Goal: Task Accomplishment & Management: Manage account settings

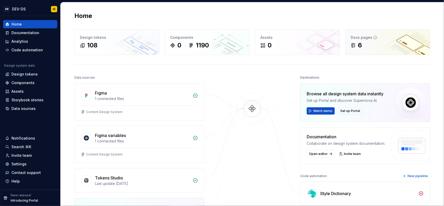
click at [387, 42] on div "6" at bounding box center [388, 45] width 74 height 8
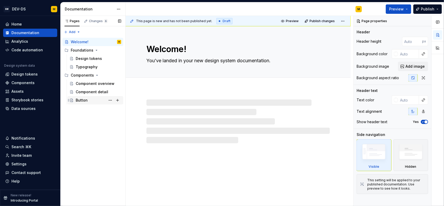
click at [86, 100] on div "Button" at bounding box center [82, 100] width 12 height 5
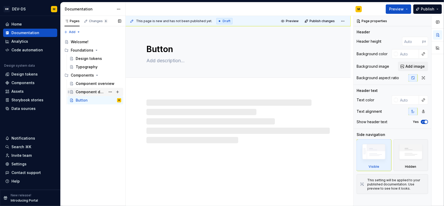
click at [87, 93] on div "Component detail" at bounding box center [91, 91] width 30 height 5
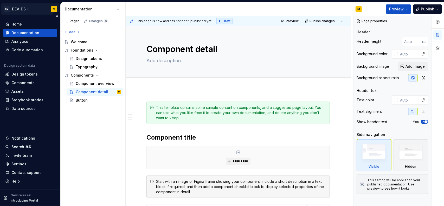
click at [28, 9] on html "SM DEV-DS M Home Documentation Analytics Code automation Design system data Des…" at bounding box center [222, 103] width 444 height 206
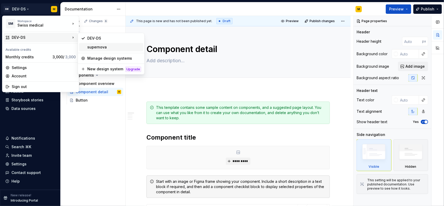
click at [105, 47] on div "supernova" at bounding box center [114, 46] width 54 height 5
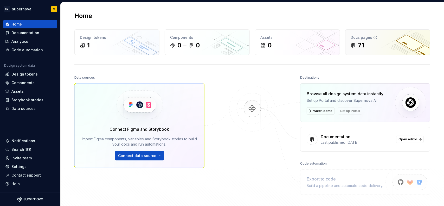
click at [369, 45] on div "71" at bounding box center [388, 45] width 74 height 8
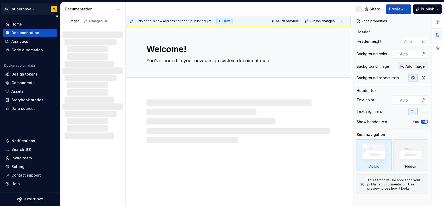
click at [27, 8] on html "SM supernova M Home Documentation Analytics Code automation Design system data …" at bounding box center [222, 103] width 444 height 206
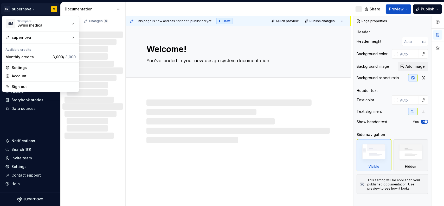
click at [127, 104] on html "SM supernova M Home Documentation Analytics Code automation Design system data …" at bounding box center [222, 103] width 444 height 206
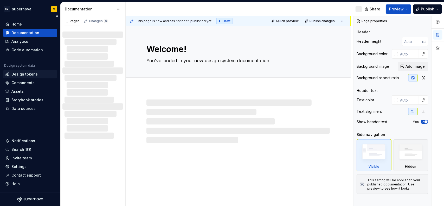
click at [29, 75] on div "Design tokens" at bounding box center [24, 74] width 26 height 5
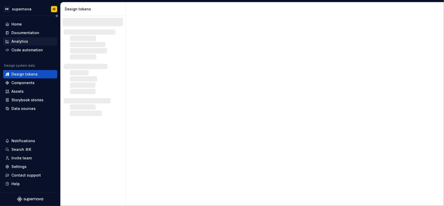
click at [28, 41] on div "Analytics" at bounding box center [30, 41] width 50 height 5
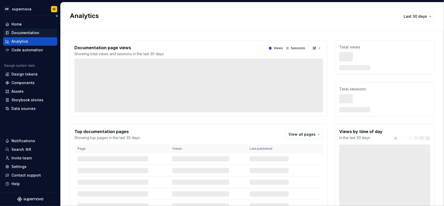
click at [29, 35] on div "Documentation" at bounding box center [30, 33] width 54 height 8
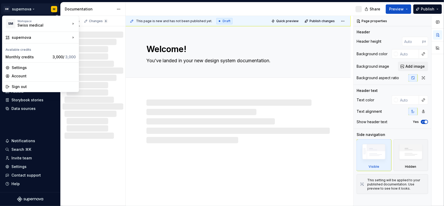
click at [31, 6] on html "SM supernova M Home Documentation Analytics Code automation Design system data …" at bounding box center [222, 103] width 444 height 206
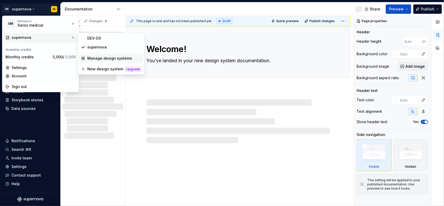
click at [109, 57] on div "Manage design systems" at bounding box center [114, 58] width 54 height 5
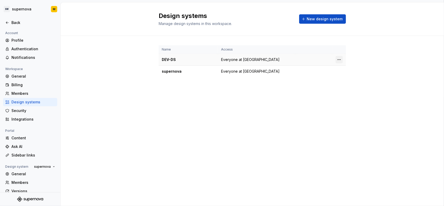
click at [340, 60] on html "SM supernova M Back Account Profile Authentication Notifications Workspace Gene…" at bounding box center [222, 103] width 444 height 206
click at [301, 80] on html "SM supernova M Back Account Profile Authentication Notifications Workspace Gene…" at bounding box center [222, 103] width 444 height 206
click at [337, 71] on html "SM supernova M Back Account Profile Authentication Notifications Workspace Gene…" at bounding box center [222, 103] width 444 height 206
click at [347, 89] on div "Design system settings" at bounding box center [369, 89] width 49 height 5
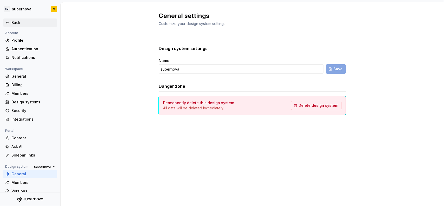
click at [16, 22] on div "Back" at bounding box center [33, 22] width 44 height 5
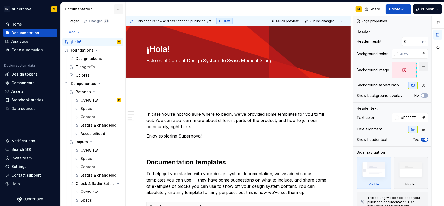
click at [117, 10] on html "SM supernova M Home Documentation Analytics Code automation Design system data …" at bounding box center [222, 103] width 444 height 206
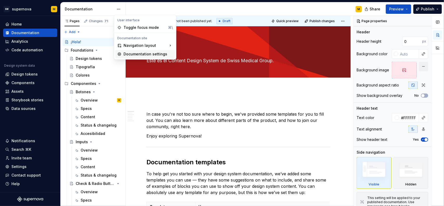
click at [138, 54] on div "Documentation settings" at bounding box center [148, 54] width 49 height 5
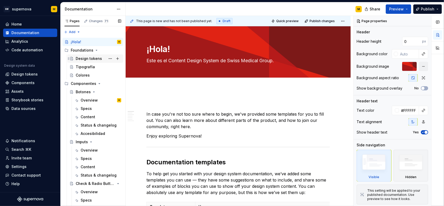
click at [92, 61] on div "Design tokens" at bounding box center [89, 58] width 26 height 5
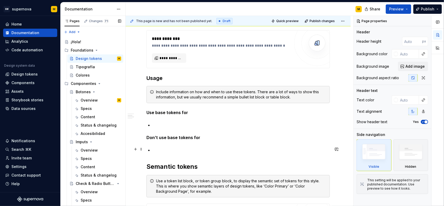
scroll to position [260, 0]
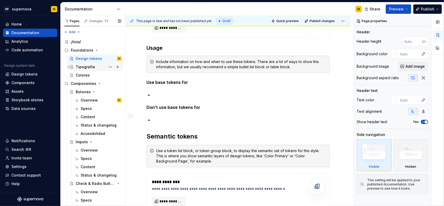
click at [84, 67] on div "Tipografía" at bounding box center [85, 66] width 19 height 5
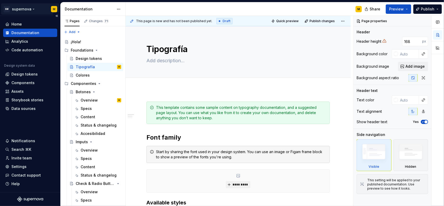
click at [28, 8] on html "SM supernova M Home Documentation Analytics Code automation Design system data …" at bounding box center [222, 103] width 444 height 206
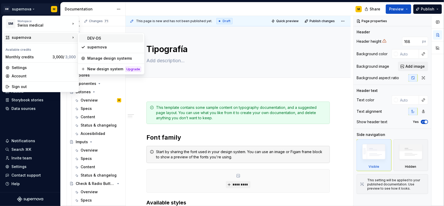
click at [108, 41] on div "DEV-DS" at bounding box center [111, 38] width 64 height 8
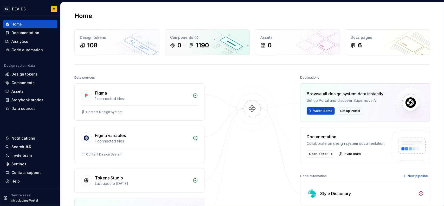
click at [218, 49] on div "Components 0 1190" at bounding box center [207, 42] width 85 height 25
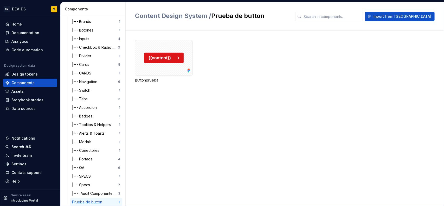
scroll to position [53, 0]
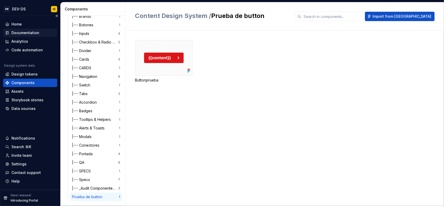
click at [31, 33] on div "Documentation" at bounding box center [25, 32] width 28 height 5
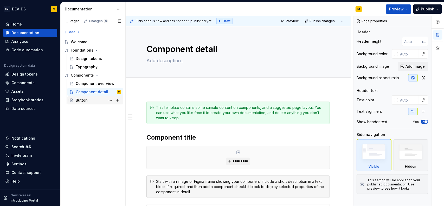
click at [89, 99] on div "Button" at bounding box center [99, 100] width 46 height 7
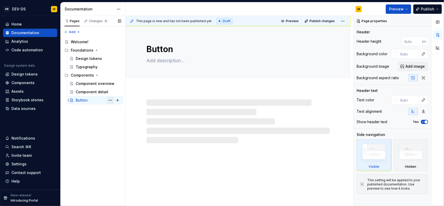
click at [110, 102] on button "Page tree" at bounding box center [110, 100] width 7 height 7
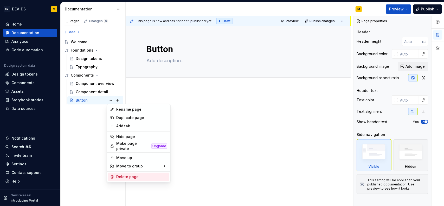
click at [124, 174] on div "Delete page" at bounding box center [141, 176] width 51 height 5
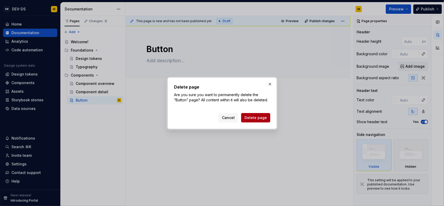
click at [263, 118] on span "Delete page" at bounding box center [256, 117] width 22 height 5
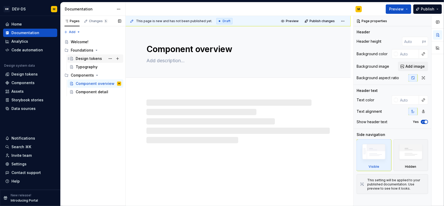
click at [88, 59] on div "Design tokens" at bounding box center [89, 58] width 26 height 5
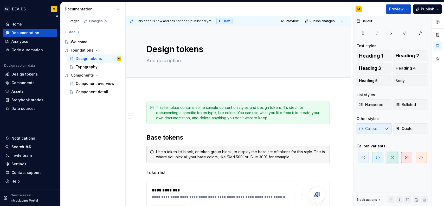
type textarea "*"
